Goal: Information Seeking & Learning: Learn about a topic

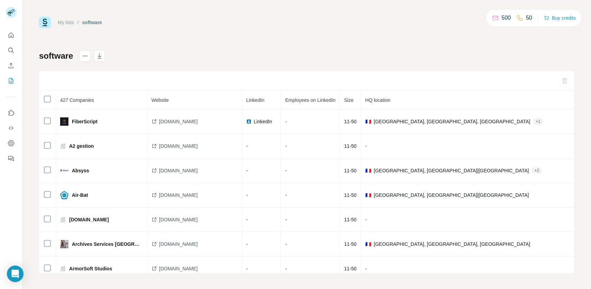
scroll to position [1149, 232]
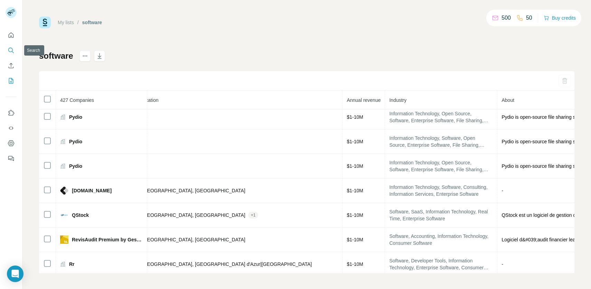
click at [11, 45] on button "Search" at bounding box center [11, 50] width 11 height 12
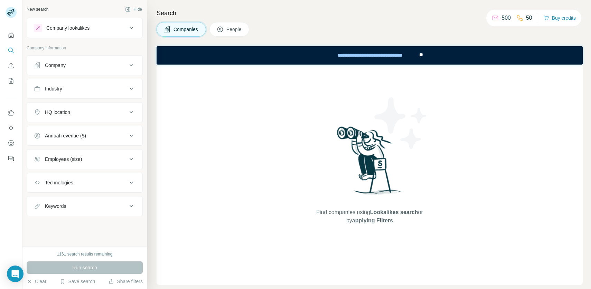
click at [113, 63] on div "Company" at bounding box center [80, 65] width 93 height 7
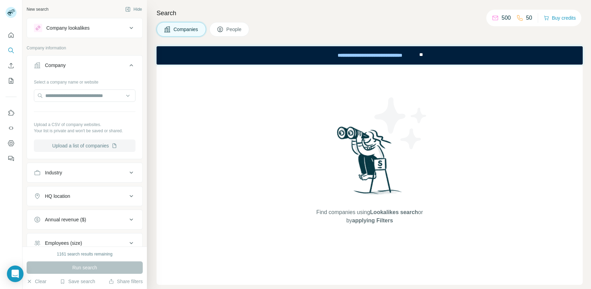
click at [81, 151] on button "Upload a list of companies" at bounding box center [85, 146] width 102 height 12
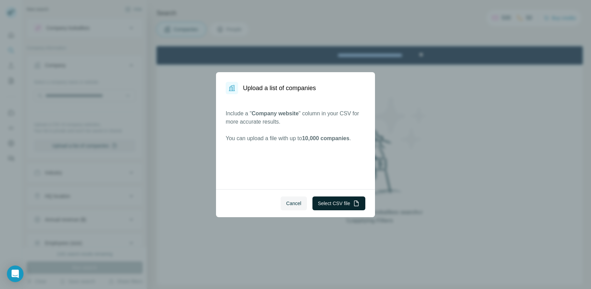
click at [335, 209] on button "Select CSV file" at bounding box center [338, 204] width 53 height 14
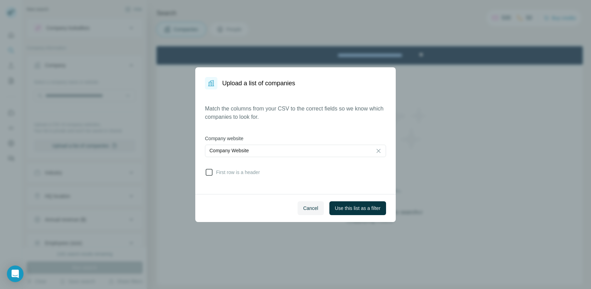
click at [244, 171] on span "First row is a header" at bounding box center [236, 172] width 47 height 7
click at [343, 207] on span "Use this list as a filter" at bounding box center [358, 208] width 46 height 7
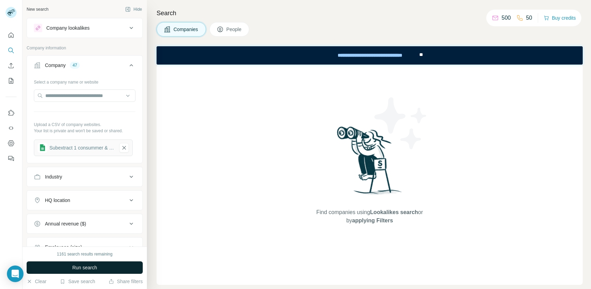
click at [87, 267] on span "Run search" at bounding box center [84, 267] width 25 height 7
click at [224, 25] on button "People" at bounding box center [229, 29] width 40 height 15
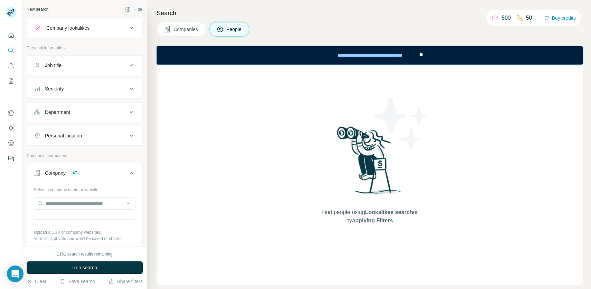
click at [192, 34] on button "Companies" at bounding box center [181, 29] width 49 height 15
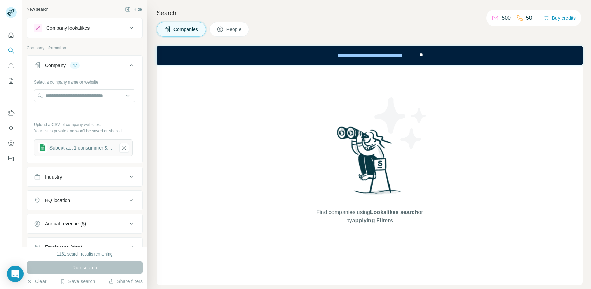
click at [76, 268] on div "Run search" at bounding box center [85, 268] width 116 height 12
click at [222, 29] on icon at bounding box center [220, 29] width 7 height 7
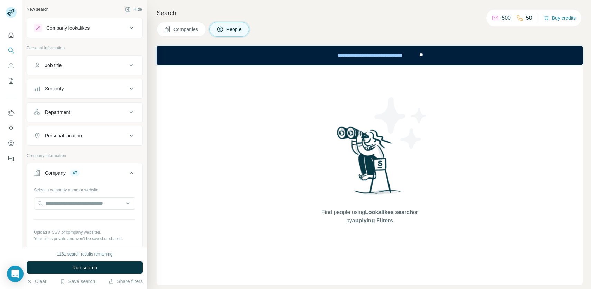
click at [73, 88] on div "Seniority" at bounding box center [80, 88] width 93 height 7
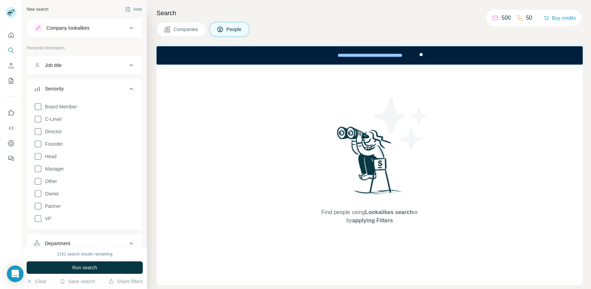
click at [73, 88] on div "Seniority" at bounding box center [80, 88] width 93 height 7
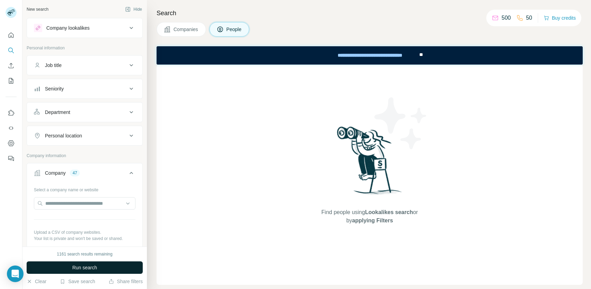
click at [68, 265] on button "Run search" at bounding box center [85, 268] width 116 height 12
click at [67, 268] on div "Run search" at bounding box center [85, 268] width 116 height 12
click at [73, 72] on button "Job title" at bounding box center [84, 65] width 115 height 17
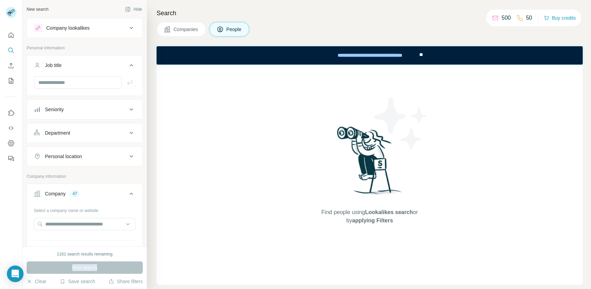
click at [69, 104] on button "Seniority" at bounding box center [84, 109] width 115 height 17
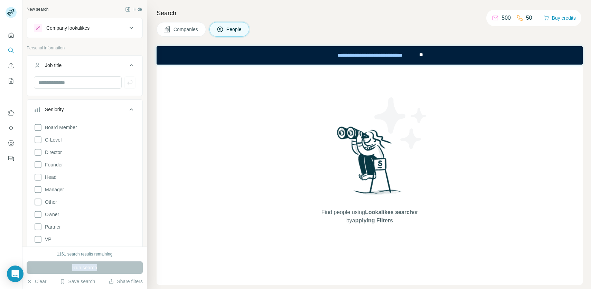
click at [68, 108] on div "Seniority" at bounding box center [80, 109] width 93 height 7
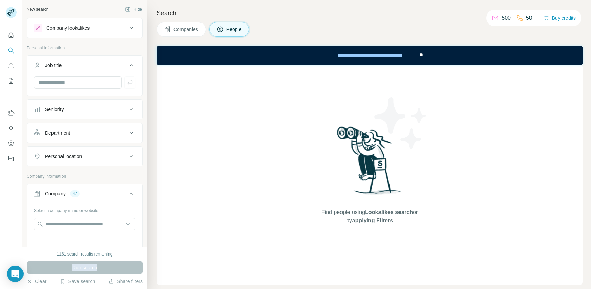
click at [68, 134] on div "Department" at bounding box center [57, 133] width 25 height 7
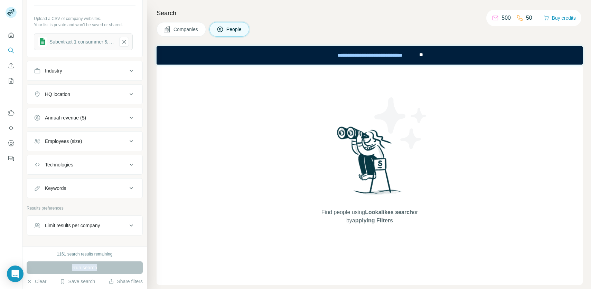
scroll to position [255, 0]
click at [67, 91] on button "HQ location" at bounding box center [84, 94] width 115 height 17
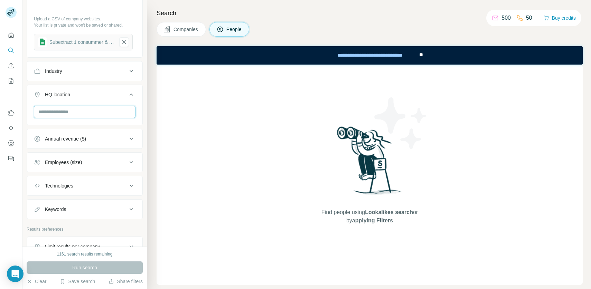
click at [65, 111] on input "text" at bounding box center [85, 112] width 102 height 12
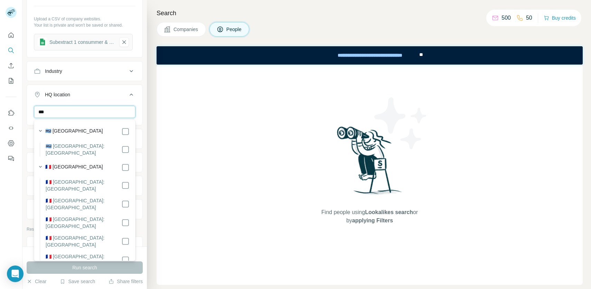
type input "***"
click at [64, 164] on label "🇫🇷 [GEOGRAPHIC_DATA]" at bounding box center [74, 167] width 58 height 8
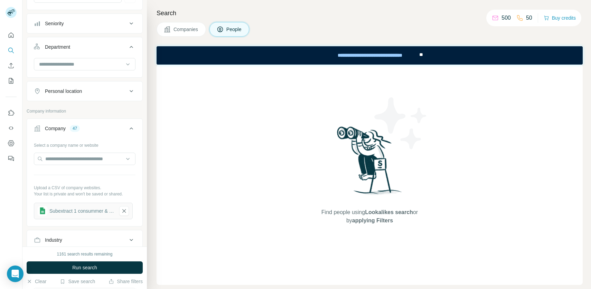
scroll to position [86, 0]
click at [74, 94] on button "Personal location" at bounding box center [84, 91] width 115 height 17
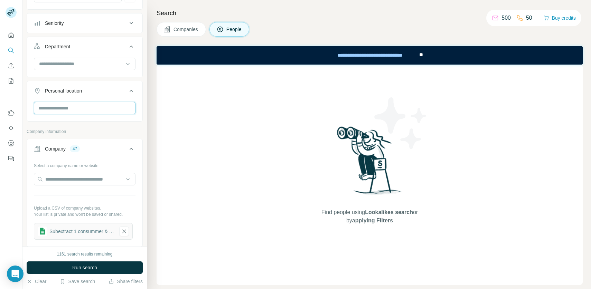
click at [72, 109] on input "text" at bounding box center [85, 108] width 102 height 12
type input "***"
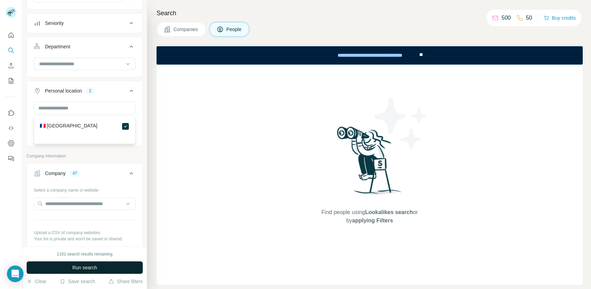
click at [82, 266] on span "Run search" at bounding box center [84, 267] width 25 height 7
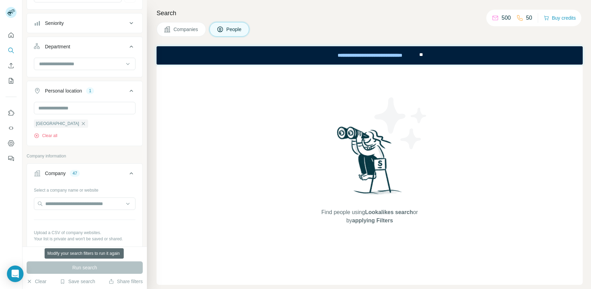
click at [82, 266] on div "Run search" at bounding box center [85, 268] width 116 height 12
click at [82, 273] on div "Run search" at bounding box center [85, 268] width 116 height 12
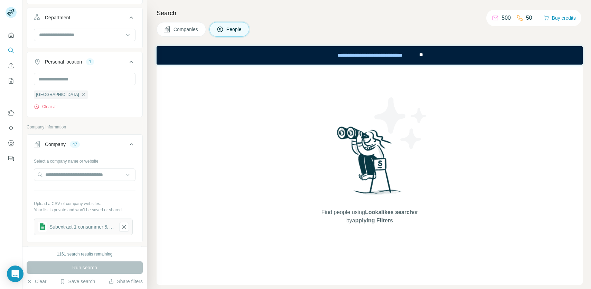
scroll to position [178, 0]
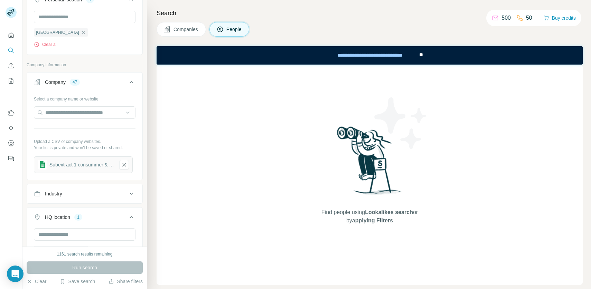
click at [86, 165] on div "Subextract 1 consummer & enterprise software - Feuille 1" at bounding box center [81, 164] width 65 height 7
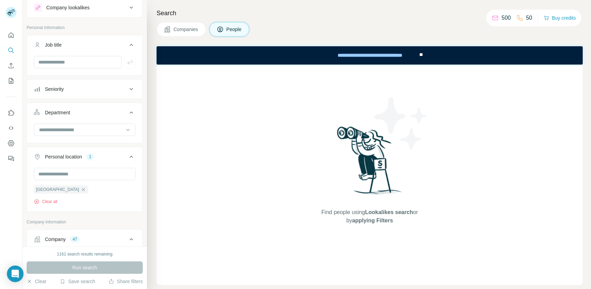
scroll to position [0, 0]
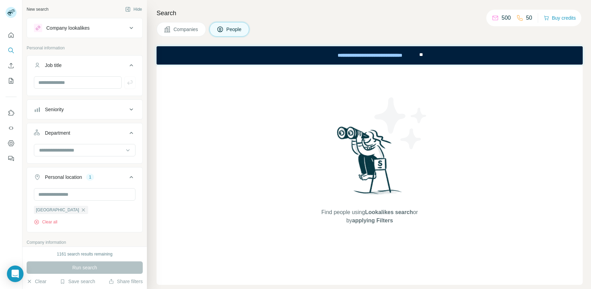
click at [72, 109] on div "Seniority" at bounding box center [80, 109] width 93 height 7
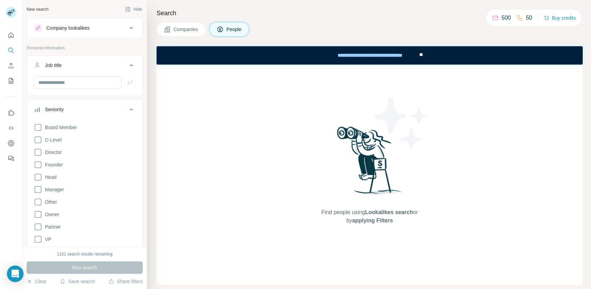
click at [72, 109] on div "Seniority" at bounding box center [80, 109] width 93 height 7
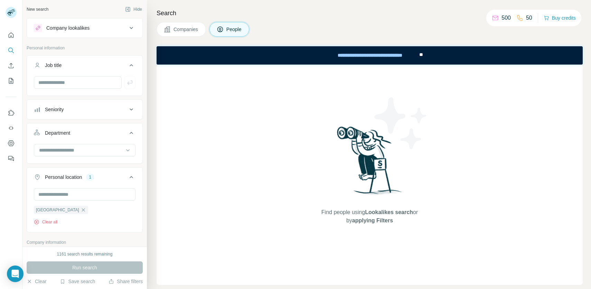
click at [72, 136] on div "Department" at bounding box center [80, 133] width 93 height 7
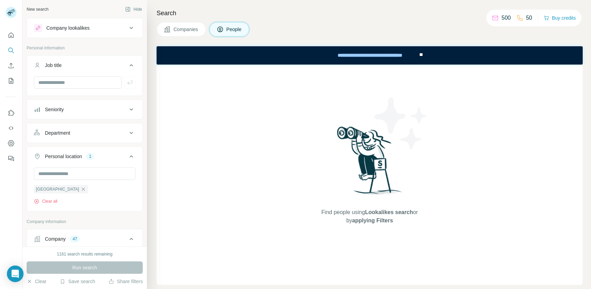
click at [65, 120] on ul "Job title Seniority Department Personal location 1 France Clear all" at bounding box center [85, 133] width 116 height 157
click at [65, 128] on button "Department" at bounding box center [84, 133] width 115 height 17
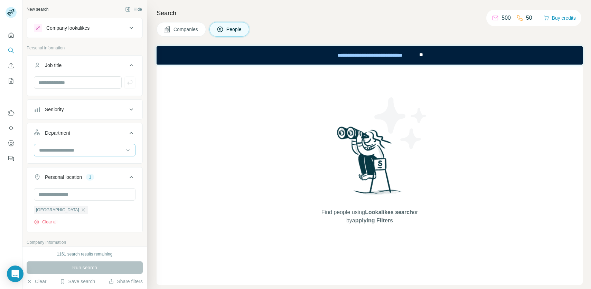
click at [65, 152] on input at bounding box center [80, 151] width 85 height 8
type input "**"
click at [62, 166] on p "Founder/Owner" at bounding box center [57, 165] width 34 height 7
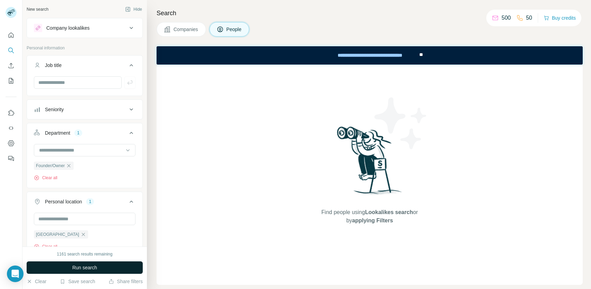
click at [66, 271] on button "Run search" at bounding box center [85, 268] width 116 height 12
click at [66, 271] on div "Run search" at bounding box center [85, 268] width 116 height 12
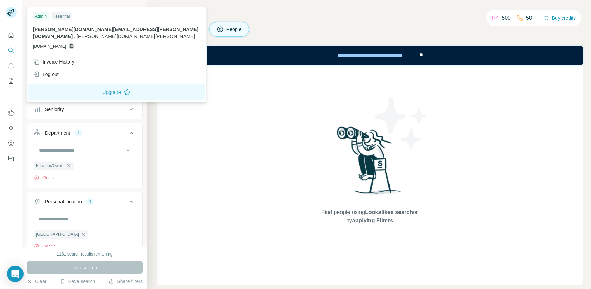
click at [10, 12] on icon at bounding box center [10, 14] width 6 height 4
click at [49, 71] on div "Log out" at bounding box center [46, 74] width 26 height 7
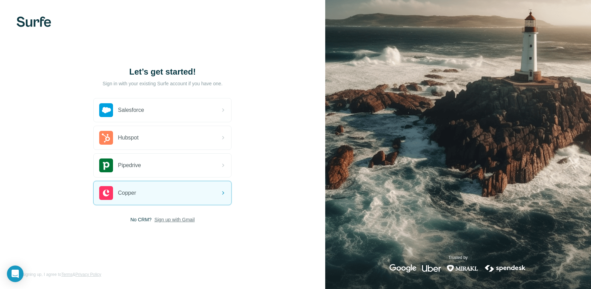
click at [168, 221] on span "Sign up with Gmail" at bounding box center [174, 219] width 40 height 7
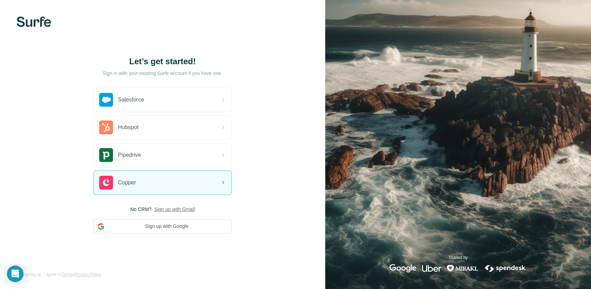
click at [174, 207] on span "Sign up with Gmail" at bounding box center [174, 209] width 40 height 7
click at [179, 208] on span "Sign up with Gmail" at bounding box center [174, 209] width 40 height 7
click at [178, 231] on button "Sign up with Google" at bounding box center [162, 227] width 138 height 14
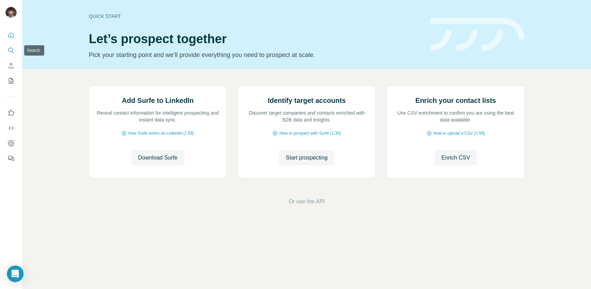
click at [12, 54] on button "Search" at bounding box center [11, 50] width 11 height 12
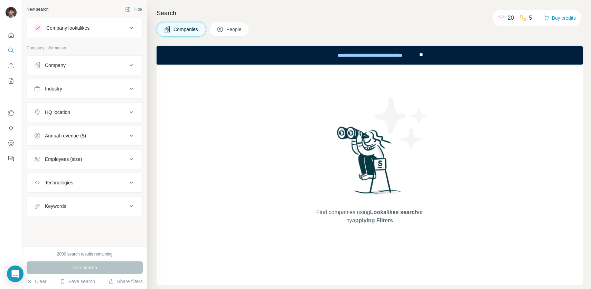
click at [75, 68] on div "Company" at bounding box center [80, 65] width 93 height 7
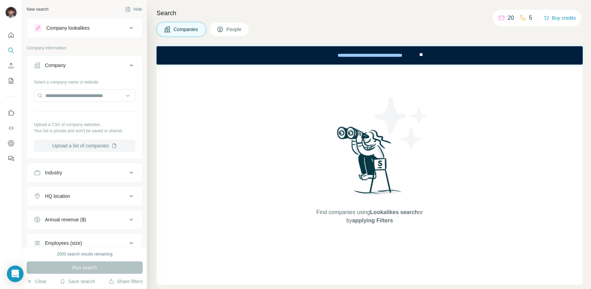
click at [70, 141] on button "Upload a list of companies" at bounding box center [85, 146] width 102 height 12
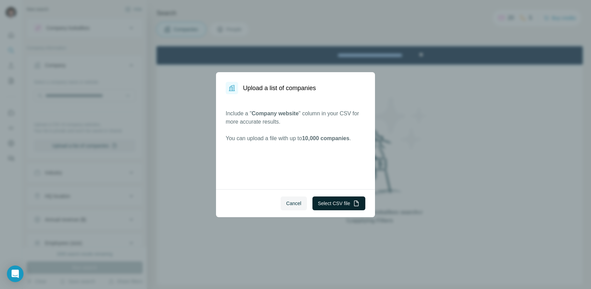
click at [321, 205] on button "Select CSV file" at bounding box center [338, 204] width 53 height 14
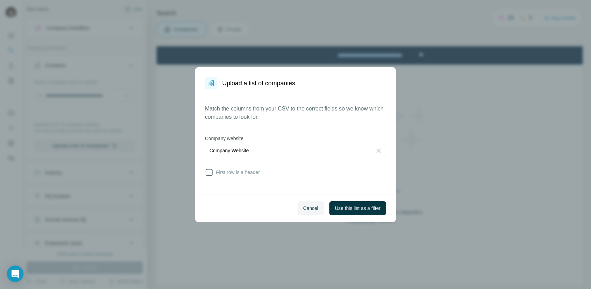
click at [215, 174] on span "First row is a header" at bounding box center [236, 172] width 47 height 7
click at [358, 211] on span "Use this list as a filter" at bounding box center [358, 208] width 46 height 7
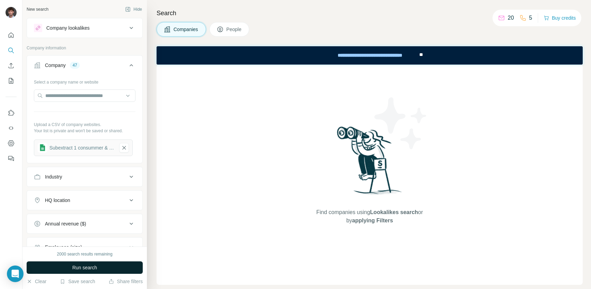
click at [89, 269] on span "Run search" at bounding box center [84, 267] width 25 height 7
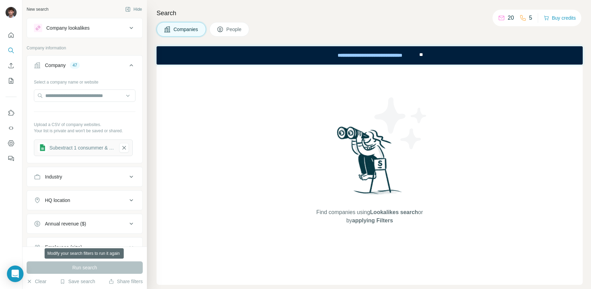
click at [89, 269] on div "Run search" at bounding box center [85, 268] width 116 height 12
click at [236, 27] on span "People" at bounding box center [234, 29] width 16 height 7
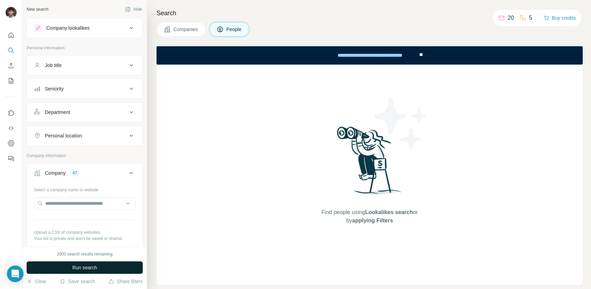
click at [75, 265] on span "Run search" at bounding box center [84, 267] width 25 height 7
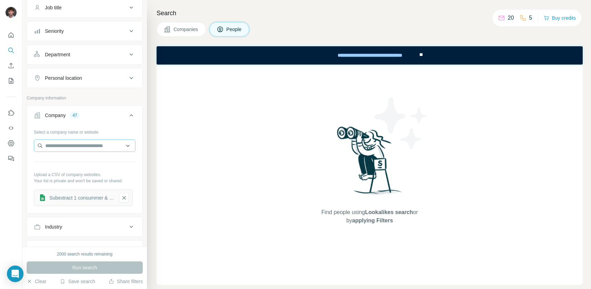
scroll to position [66, 0]
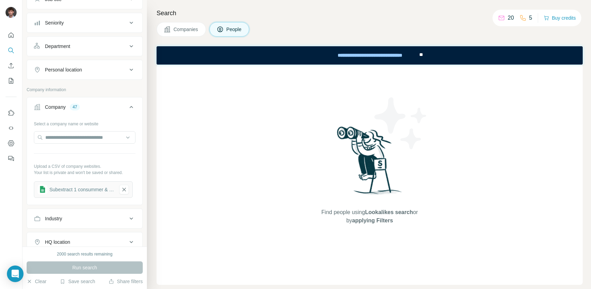
click at [81, 189] on div "Subextract 1 consummer & enterprise software - Feuille 1" at bounding box center [81, 189] width 65 height 7
click at [121, 192] on icon "button" at bounding box center [124, 189] width 6 height 7
click at [109, 191] on button "Upload a list of companies" at bounding box center [85, 187] width 102 height 12
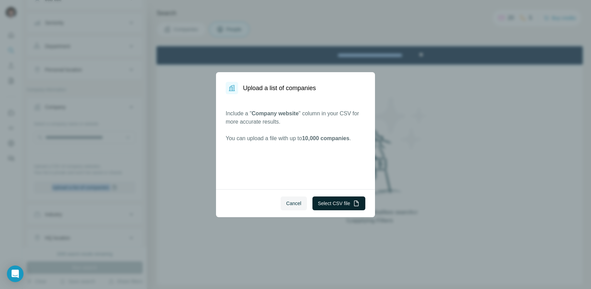
click at [325, 205] on button "Select CSV file" at bounding box center [338, 204] width 53 height 14
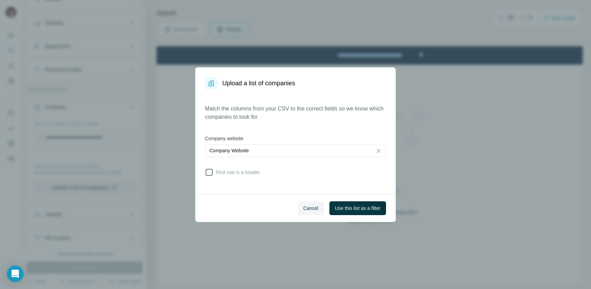
click at [247, 174] on span "First row is a header" at bounding box center [236, 172] width 47 height 7
click at [357, 205] on span "Use this list as a filter" at bounding box center [358, 208] width 46 height 7
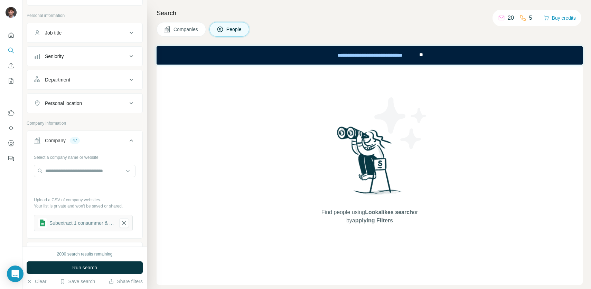
scroll to position [27, 0]
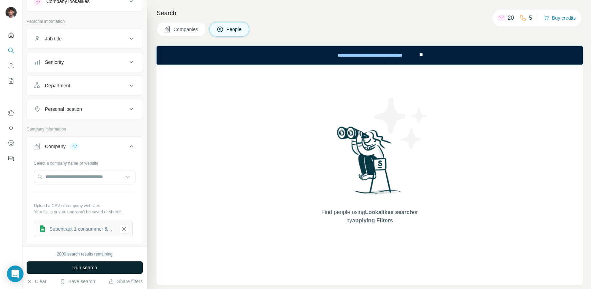
click at [95, 270] on span "Run search" at bounding box center [84, 267] width 25 height 7
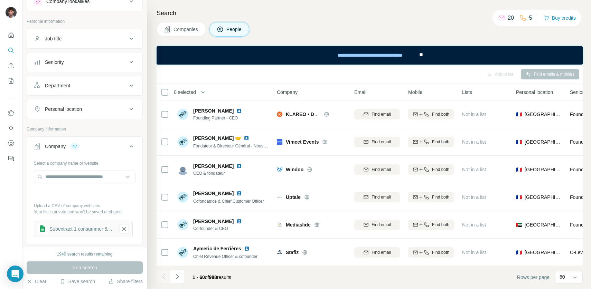
scroll to position [235, 0]
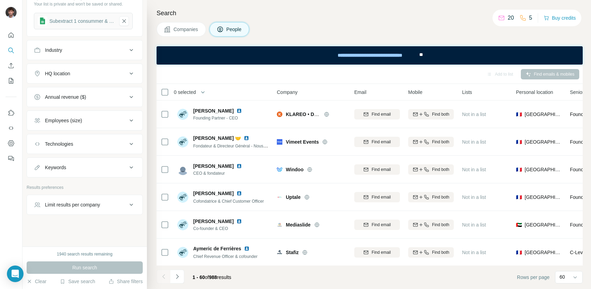
click at [76, 211] on button "Limit results per company" at bounding box center [84, 205] width 115 height 17
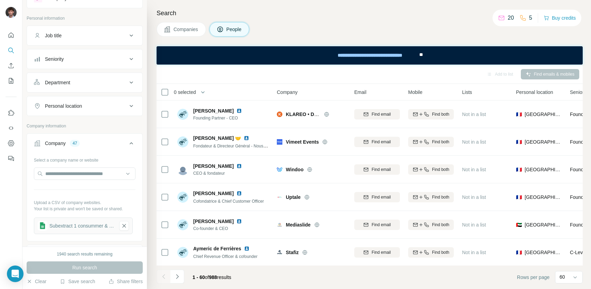
scroll to position [29, 0]
click at [64, 62] on div "Seniority" at bounding box center [80, 60] width 93 height 7
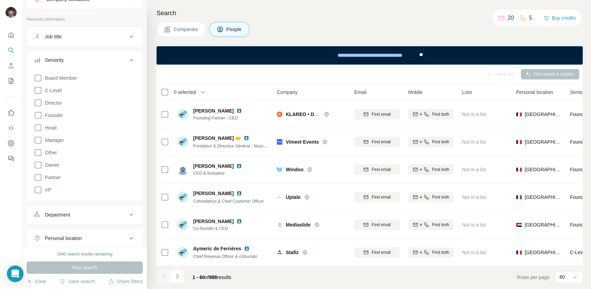
click at [64, 58] on div "Seniority" at bounding box center [80, 60] width 93 height 7
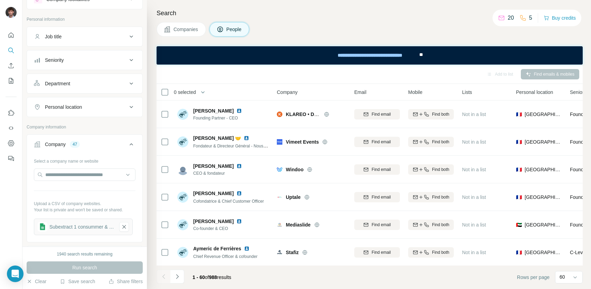
click at [64, 113] on button "Personal location" at bounding box center [84, 107] width 115 height 17
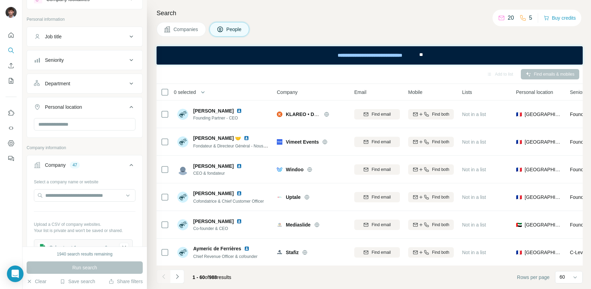
click at [64, 89] on button "Department" at bounding box center [84, 83] width 115 height 17
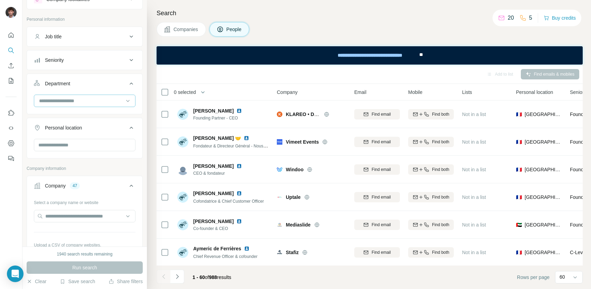
click at [64, 104] on input at bounding box center [80, 101] width 85 height 8
click at [62, 103] on input at bounding box center [80, 101] width 85 height 8
click at [58, 153] on div at bounding box center [84, 148] width 115 height 18
click at [58, 147] on input "text" at bounding box center [85, 145] width 102 height 12
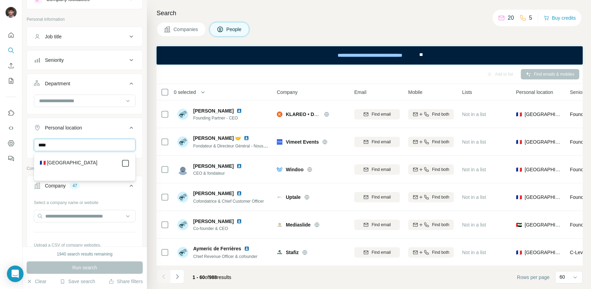
type input "****"
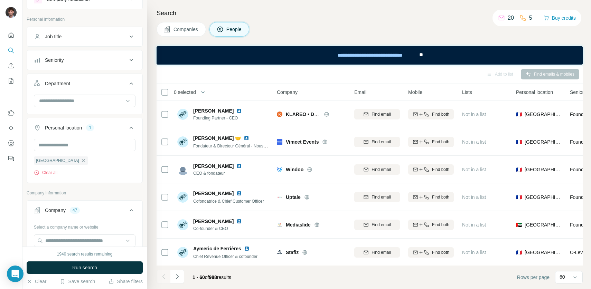
click at [76, 108] on div at bounding box center [85, 102] width 102 height 14
click at [76, 106] on div at bounding box center [80, 101] width 85 height 12
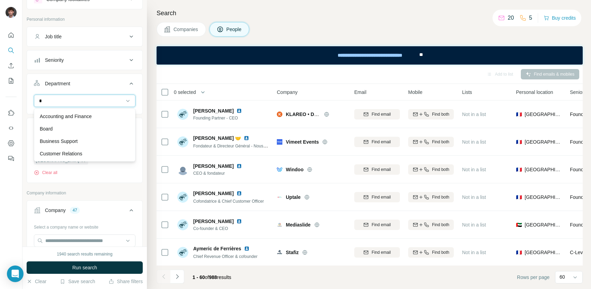
type input "**"
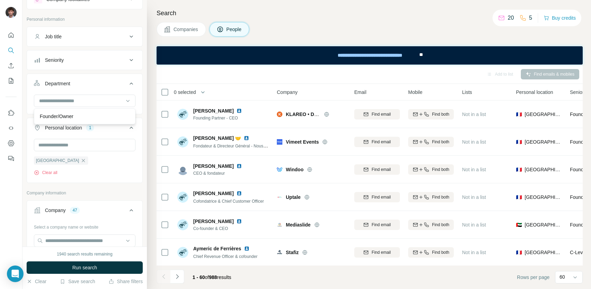
click at [63, 132] on button "Personal location 1" at bounding box center [84, 129] width 115 height 19
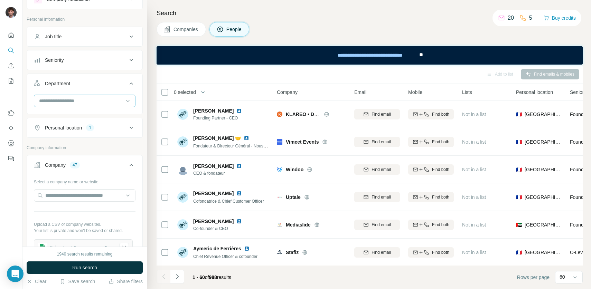
click at [66, 104] on input at bounding box center [80, 101] width 85 height 8
type input "***"
click at [64, 116] on p "Founder/Owner" at bounding box center [57, 116] width 34 height 7
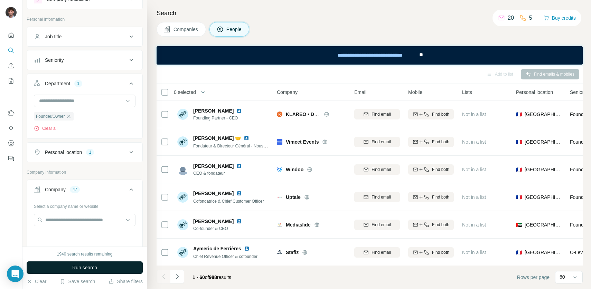
click at [94, 266] on span "Run search" at bounding box center [84, 267] width 25 height 7
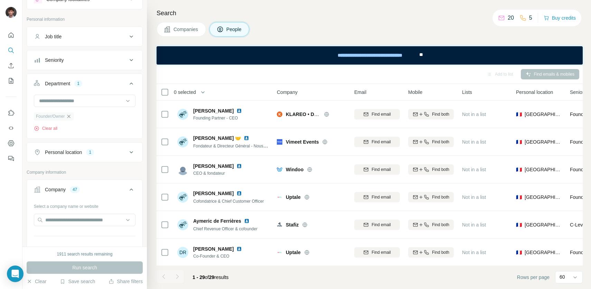
click at [67, 115] on icon "button" at bounding box center [69, 117] width 6 height 6
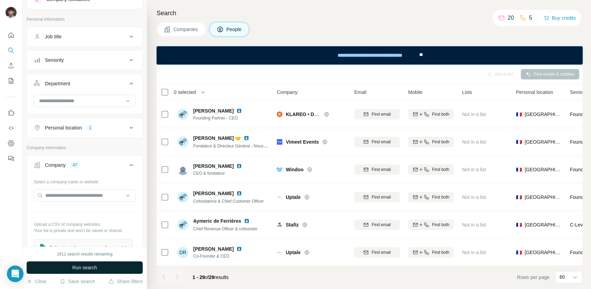
click at [115, 268] on button "Run search" at bounding box center [85, 268] width 116 height 12
click at [82, 39] on div "Job title" at bounding box center [80, 36] width 93 height 7
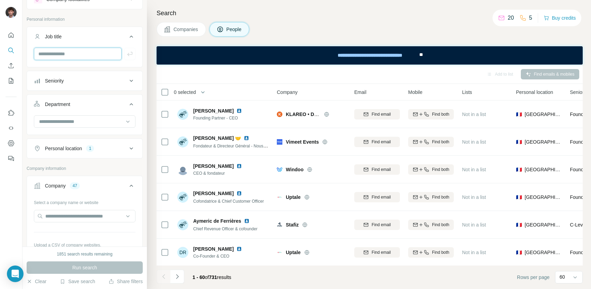
click at [73, 52] on input "text" at bounding box center [78, 54] width 88 height 12
type input "*********"
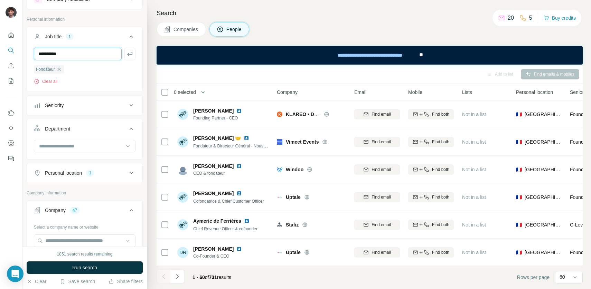
type input "**********"
type input "***"
type input "**********"
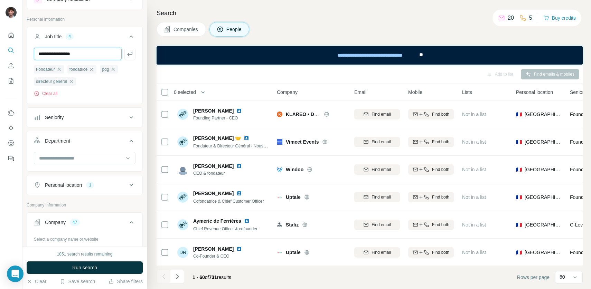
type input "**********"
type input "*"
type input "*******"
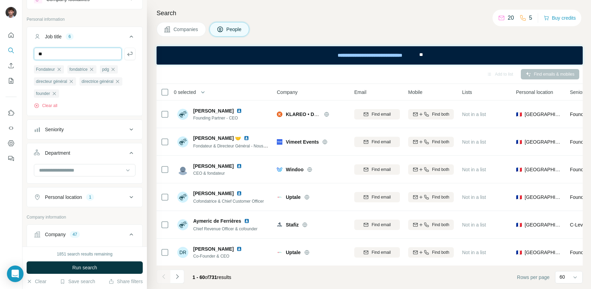
type input "*"
type input "**********"
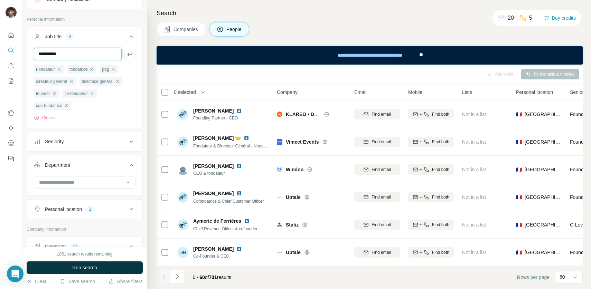
type input "**********"
type input "***"
type input "**********"
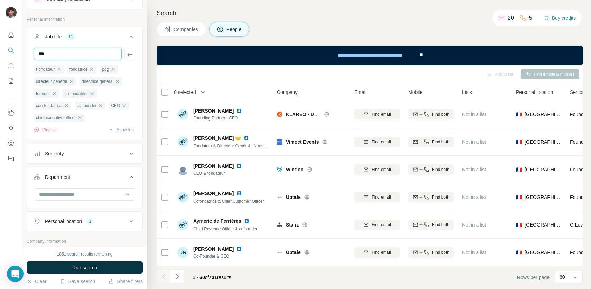
type input "***"
click at [69, 104] on icon "button" at bounding box center [67, 106] width 6 height 6
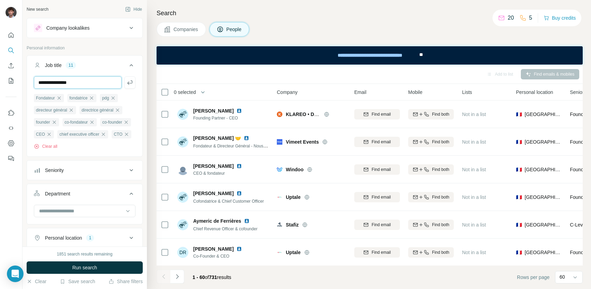
click at [77, 82] on input "**********" at bounding box center [78, 82] width 88 height 12
type input "**********"
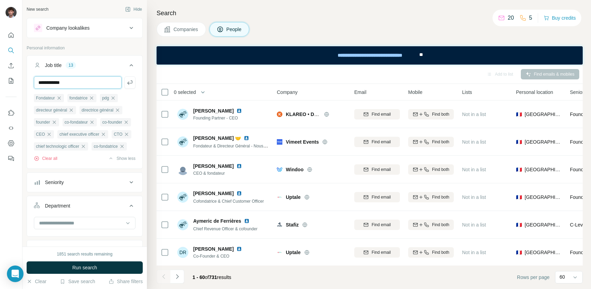
type input "**********"
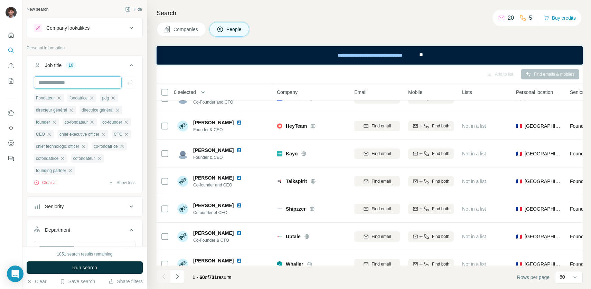
scroll to position [418, 0]
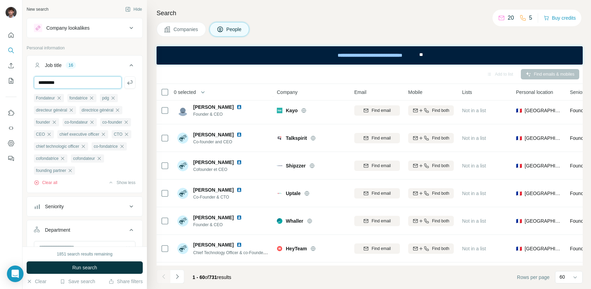
type input "*********"
type input "**********"
type input "*********"
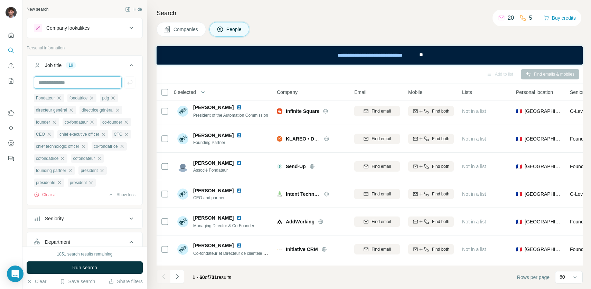
scroll to position [593, 0]
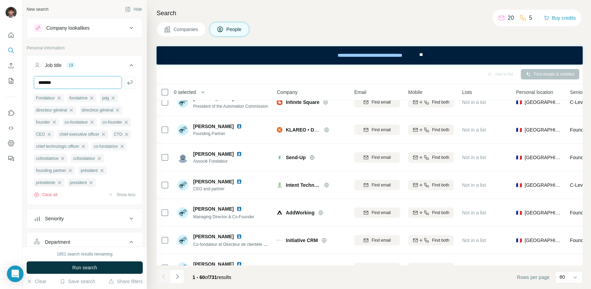
type input "*******"
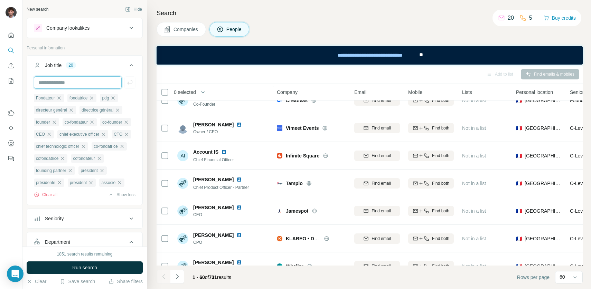
scroll to position [850, 0]
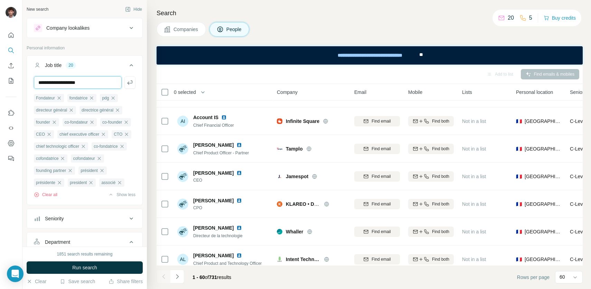
type input "**********"
type input "*******"
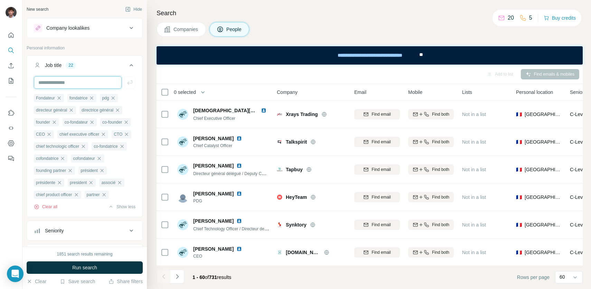
scroll to position [1137, 0]
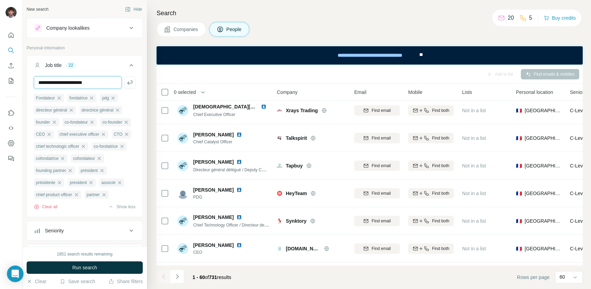
type input "**********"
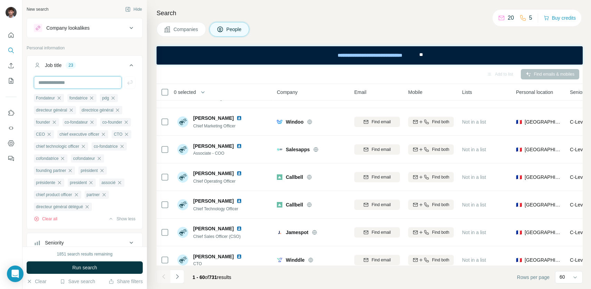
scroll to position [1493, 0]
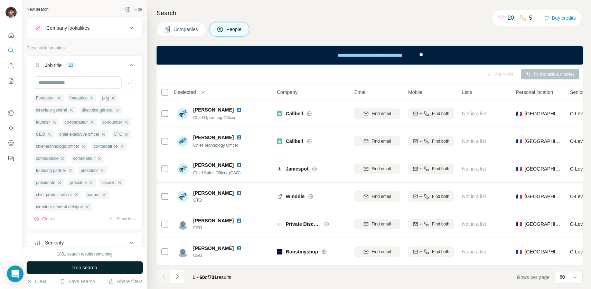
click at [97, 264] on button "Run search" at bounding box center [85, 268] width 116 height 12
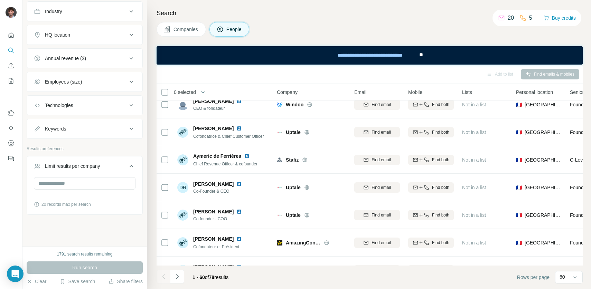
scroll to position [0, 0]
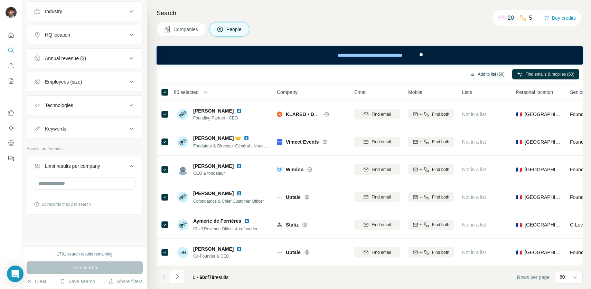
click at [488, 70] on button "Add to list (60)" at bounding box center [487, 74] width 45 height 10
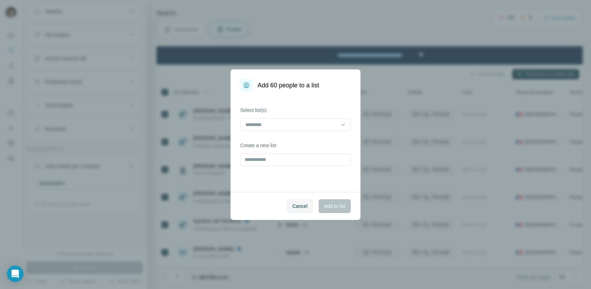
click at [283, 117] on div "Select list(s)" at bounding box center [295, 119] width 111 height 24
click at [283, 119] on div at bounding box center [295, 125] width 111 height 12
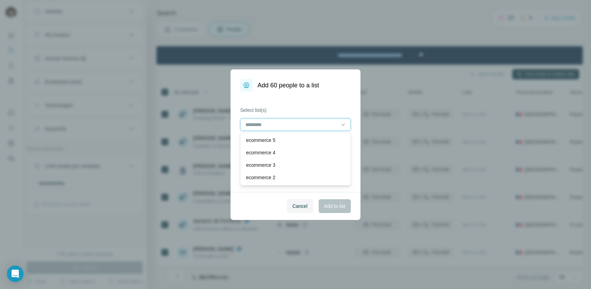
click at [281, 124] on input at bounding box center [291, 125] width 93 height 8
click at [273, 105] on div "Select list(s) Create a new list" at bounding box center [295, 142] width 130 height 101
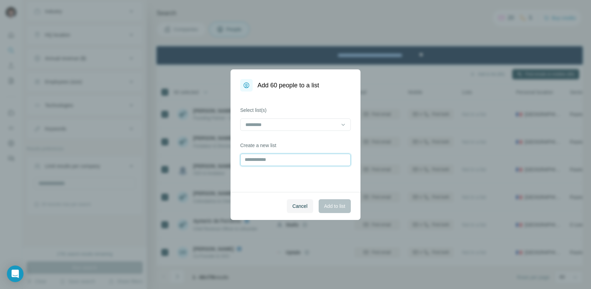
click at [264, 156] on input "text" at bounding box center [295, 160] width 111 height 12
type input "**********"
click at [331, 204] on span "Add to list" at bounding box center [334, 206] width 21 height 7
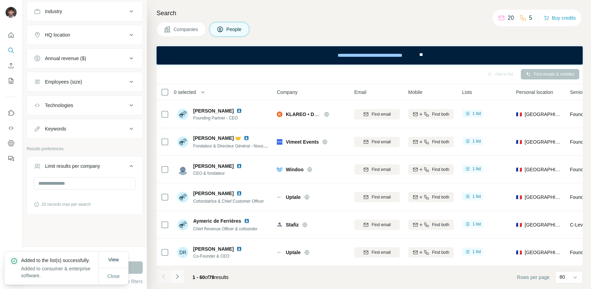
click at [177, 277] on icon "Navigate to next page" at bounding box center [177, 276] width 2 height 4
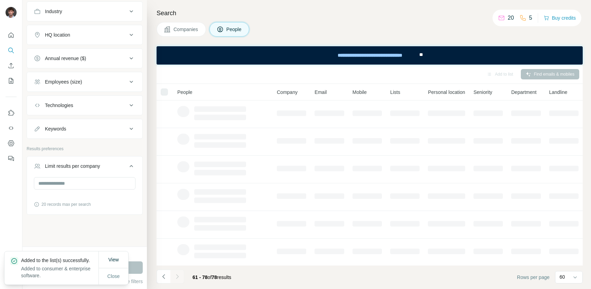
click at [166, 92] on div at bounding box center [164, 91] width 7 height 7
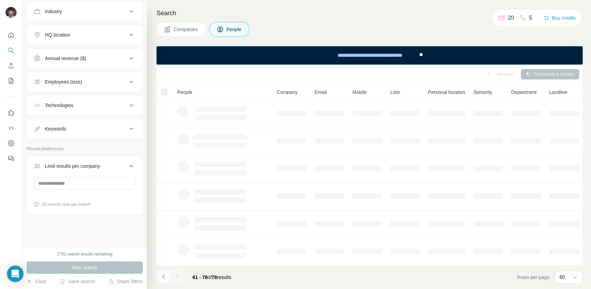
click at [163, 280] on icon "Navigate to previous page" at bounding box center [163, 276] width 7 height 7
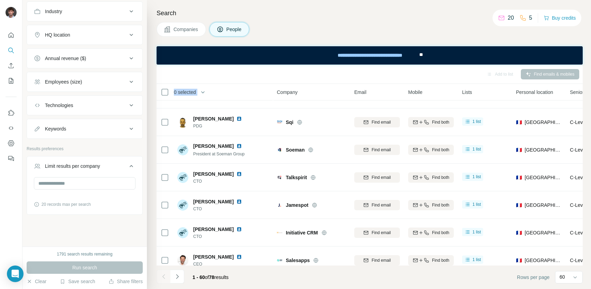
scroll to position [1493, 0]
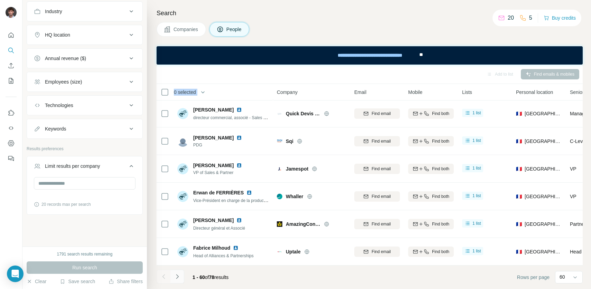
click at [178, 279] on icon "Navigate to next page" at bounding box center [177, 276] width 7 height 7
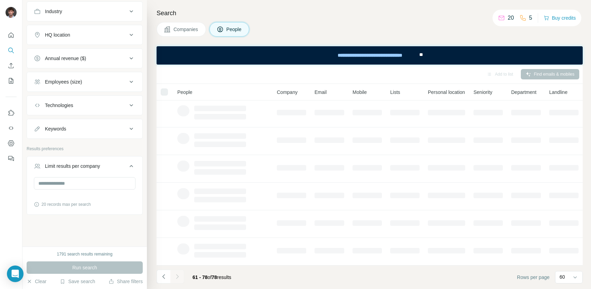
scroll to position [111, 0]
click at [178, 278] on div at bounding box center [177, 277] width 14 height 14
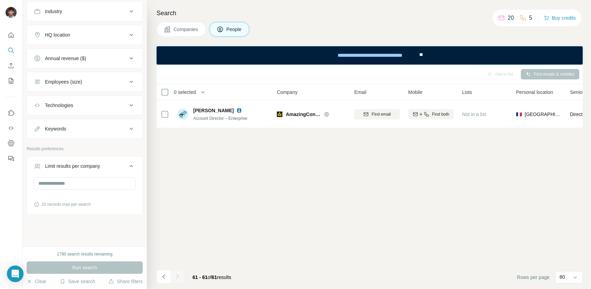
click at [231, 193] on div "Add to list Find emails & mobiles 0 selected People Company Email Mobile Lists …" at bounding box center [370, 177] width 426 height 225
click at [160, 270] on button "Navigate to previous page" at bounding box center [164, 277] width 14 height 14
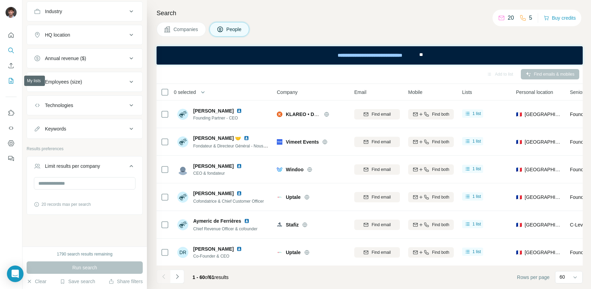
click at [8, 80] on icon "My lists" at bounding box center [11, 80] width 7 height 7
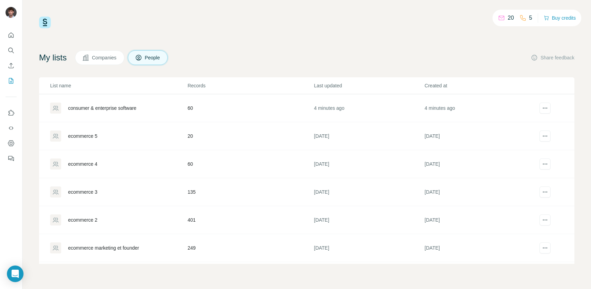
click at [98, 108] on div "consumer & enterprise software" at bounding box center [102, 108] width 68 height 7
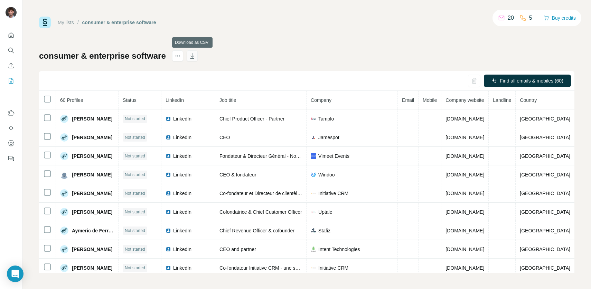
click at [193, 55] on icon "button" at bounding box center [192, 56] width 7 height 7
